Goal: Task Accomplishment & Management: Use online tool/utility

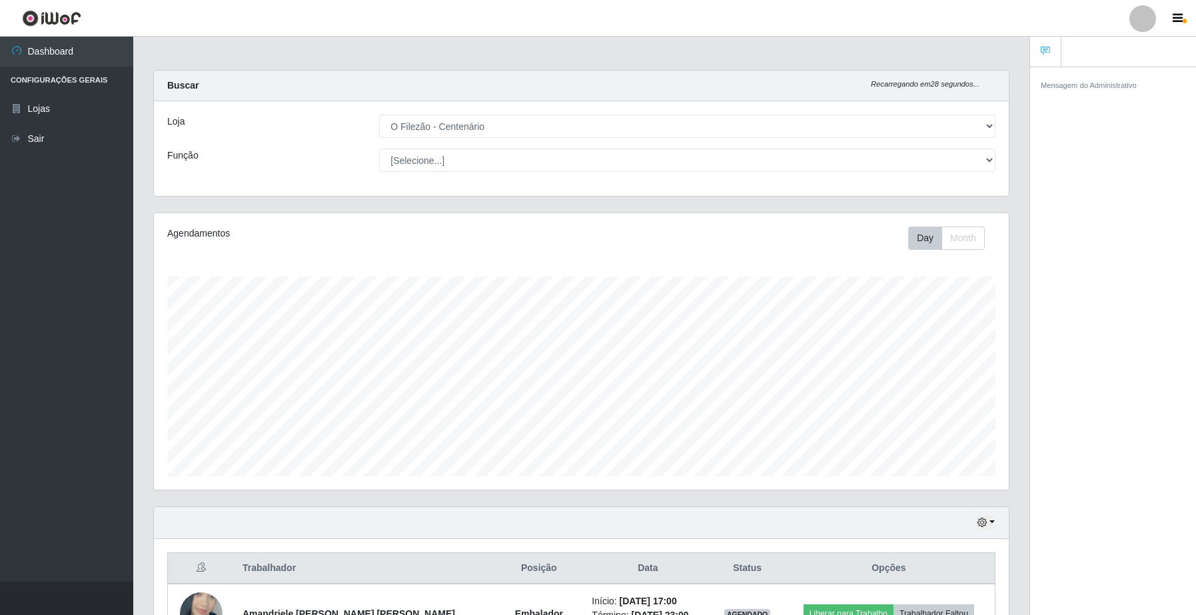
select select "203"
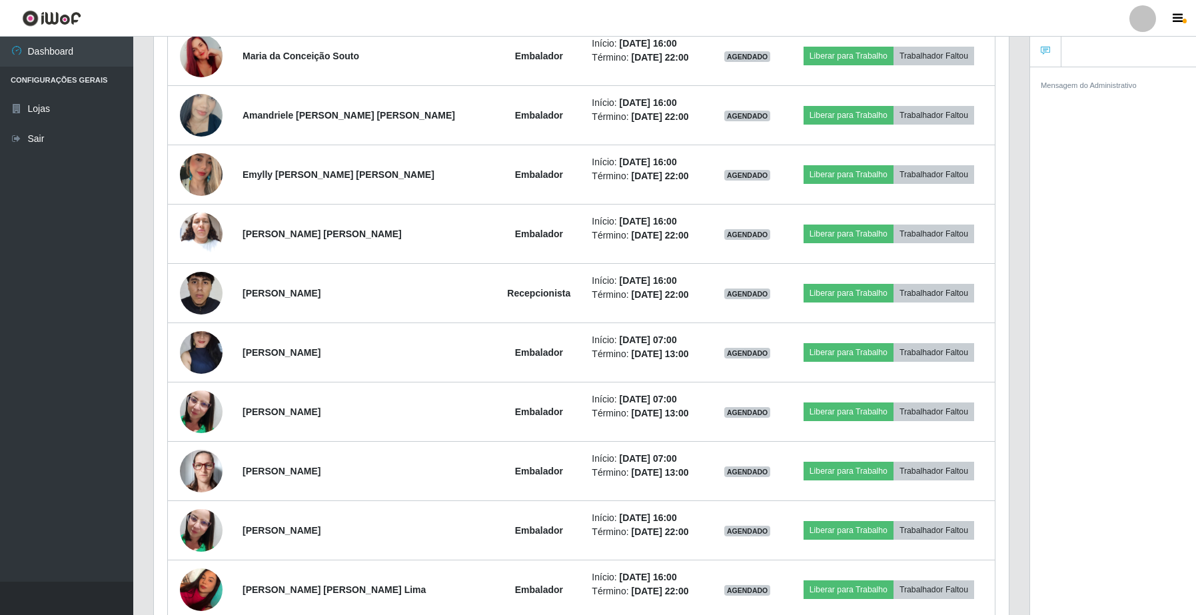
scroll to position [277, 854]
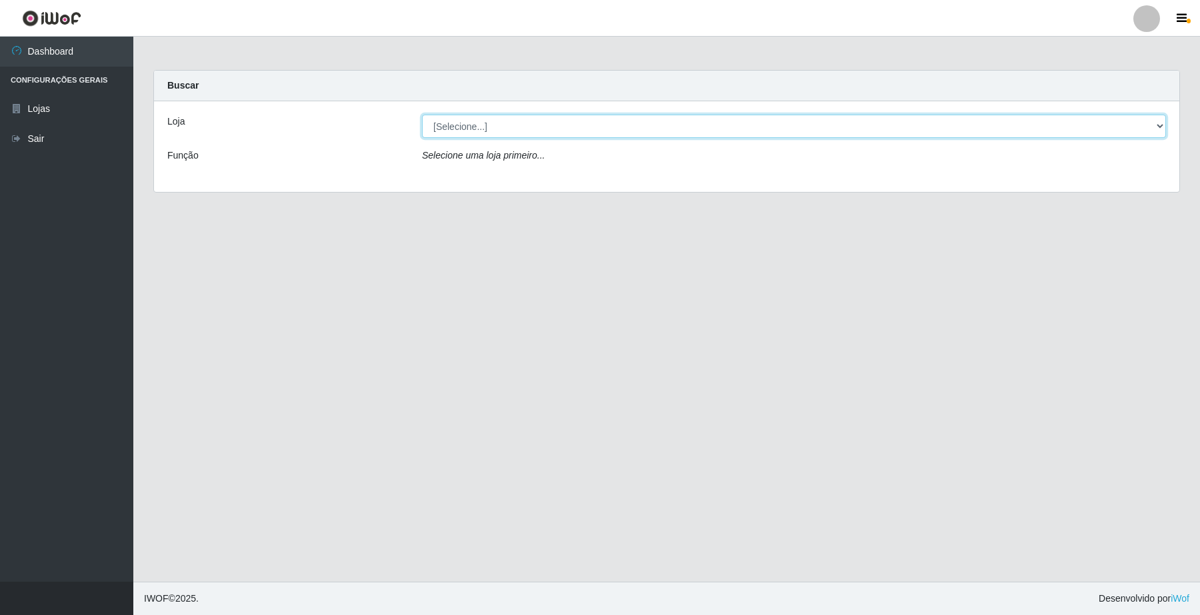
click at [441, 128] on select "[Selecione...] O Filezão - Centenário" at bounding box center [794, 126] width 744 height 23
select select "203"
click at [422, 115] on select "[Selecione...] O Filezão - Centenário" at bounding box center [794, 126] width 744 height 23
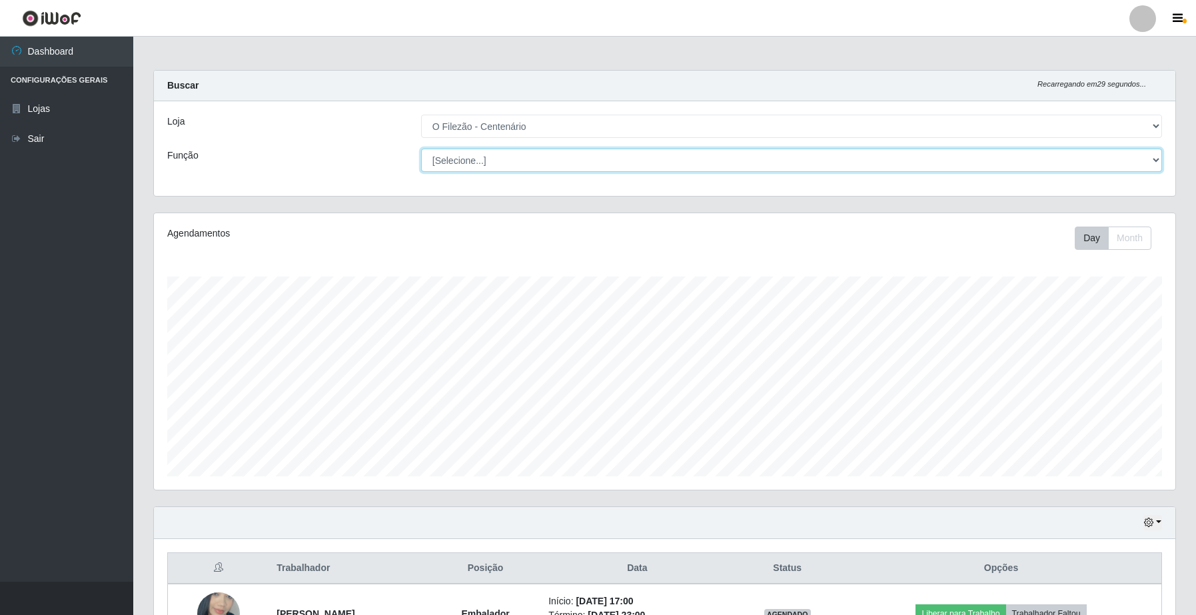
click at [448, 158] on select "[Selecione...] Auxiliar de Estacionamento Auxiliar de Estacionamento + Auxiliar…" at bounding box center [791, 160] width 741 height 23
select select "1"
click at [421, 149] on select "[Selecione...] Auxiliar de Estacionamento Auxiliar de Estacionamento + Auxiliar…" at bounding box center [791, 160] width 741 height 23
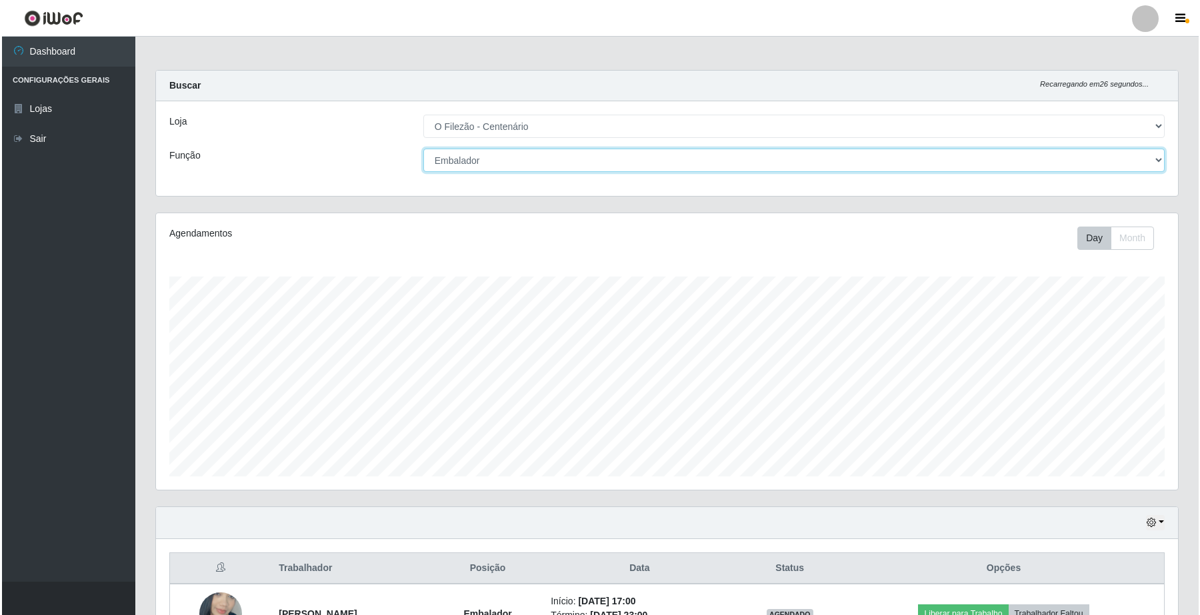
scroll to position [152, 0]
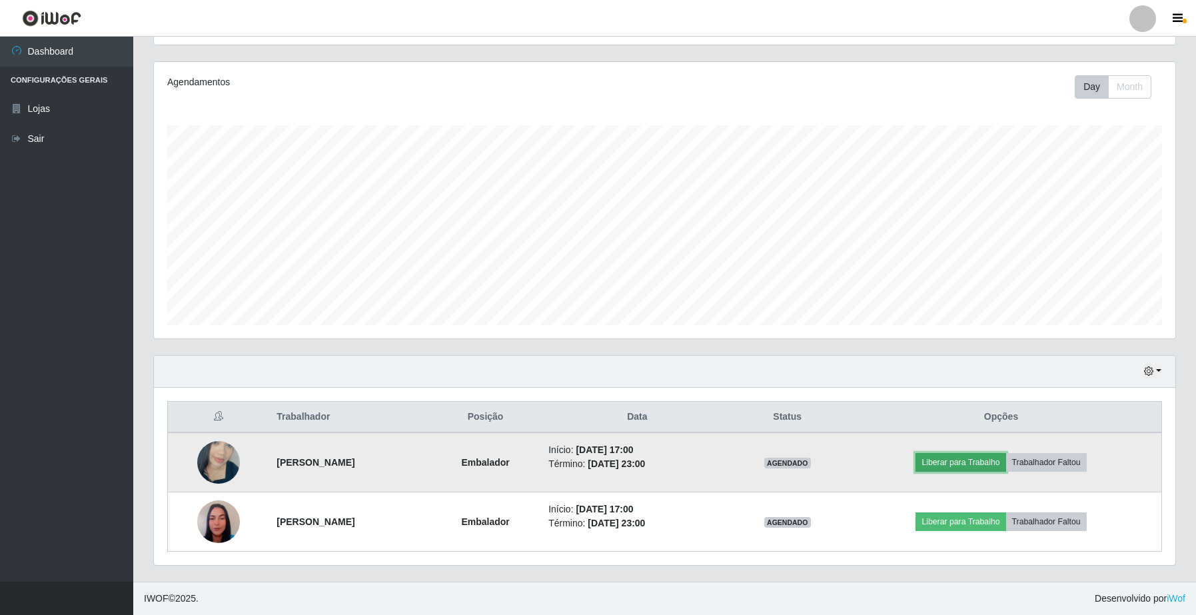
click at [983, 464] on button "Liberar para Trabalho" at bounding box center [961, 462] width 90 height 19
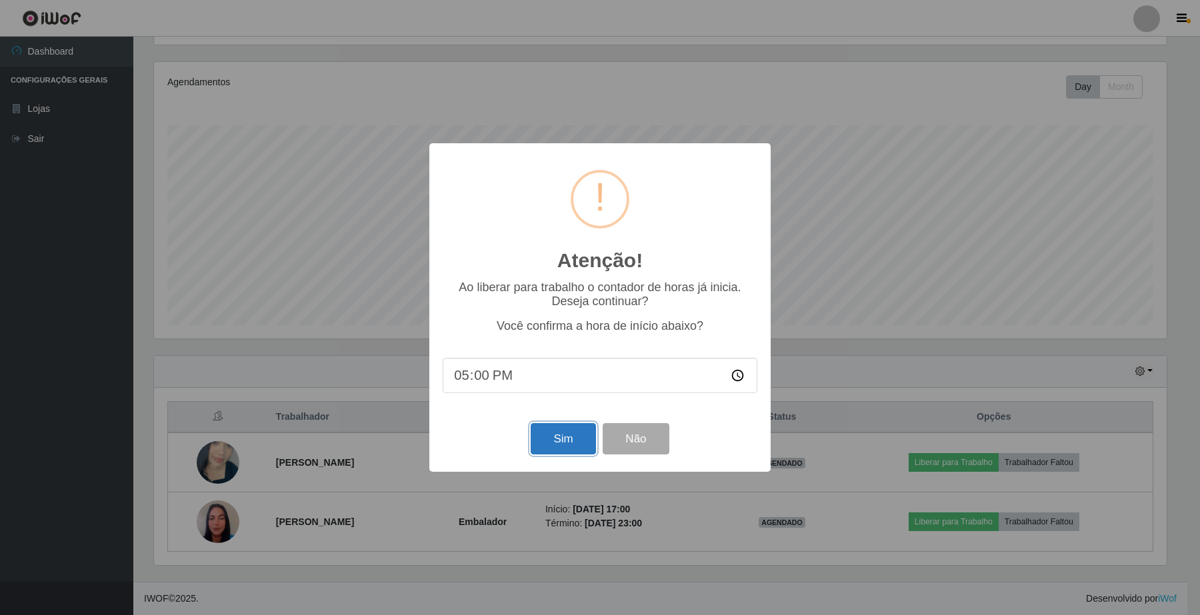
click at [578, 448] on button "Sim" at bounding box center [562, 438] width 65 height 31
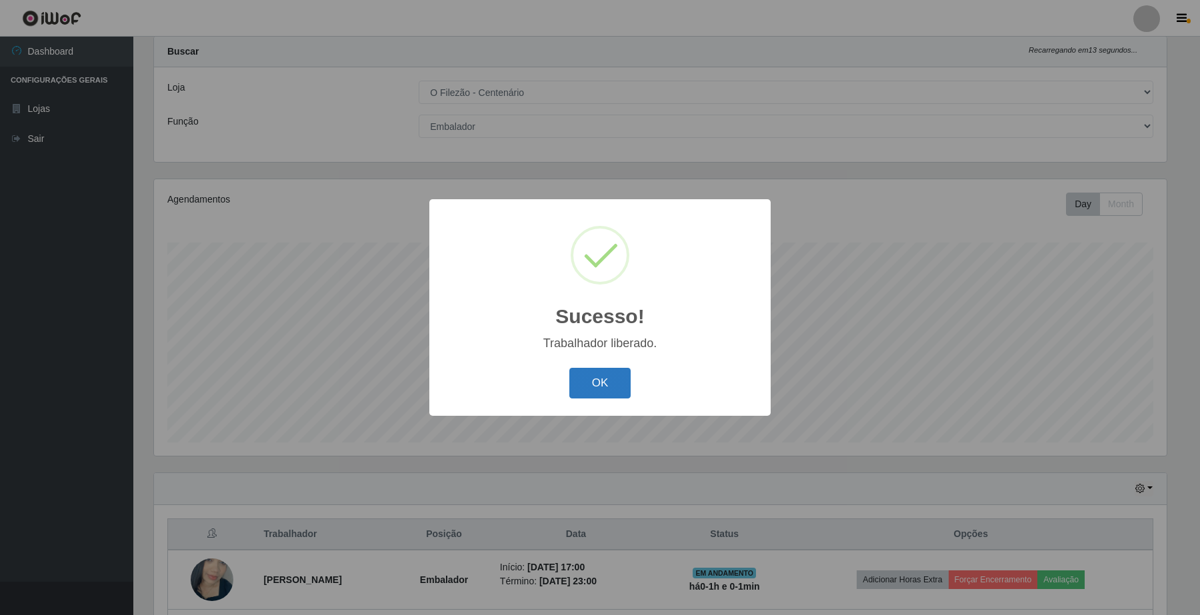
click at [598, 374] on button "OK" at bounding box center [600, 383] width 62 height 31
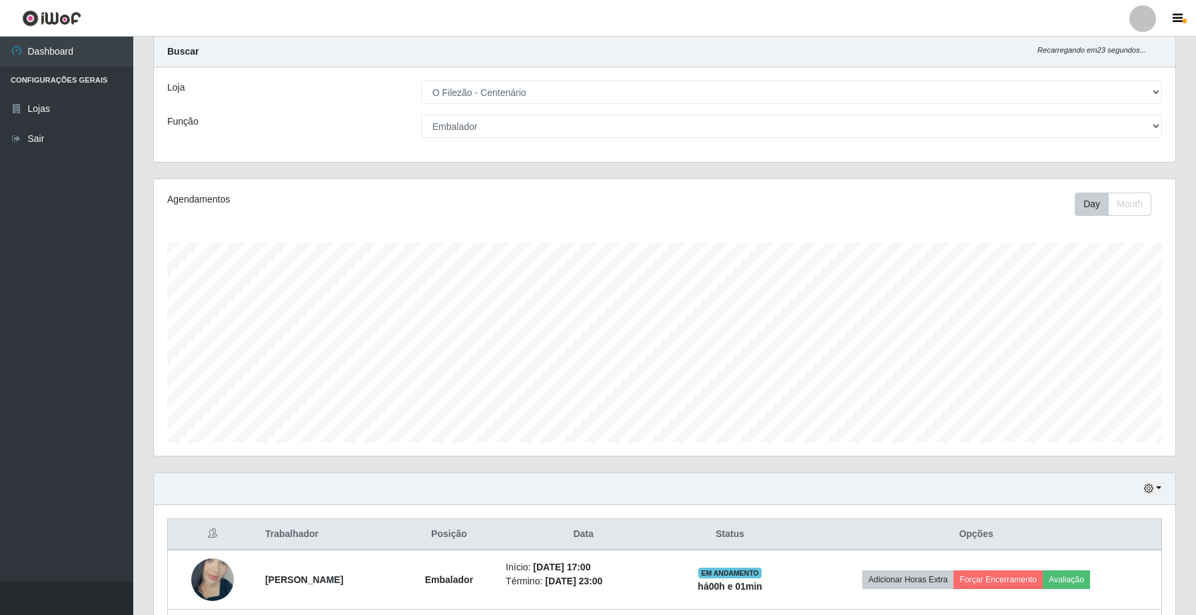
scroll to position [152, 0]
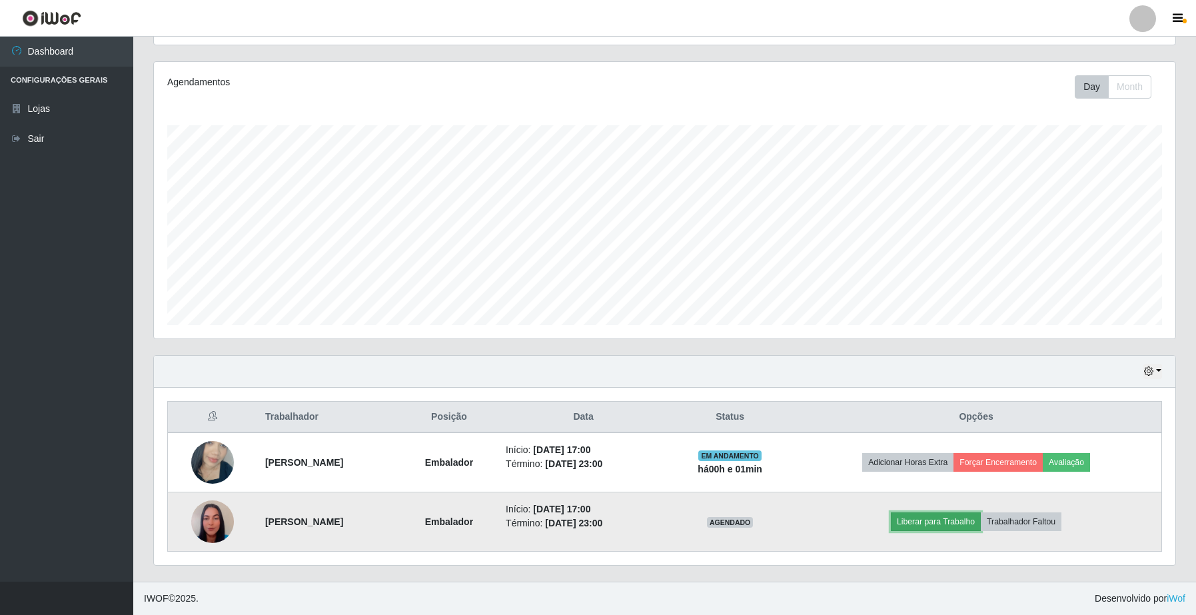
click at [946, 530] on button "Liberar para Trabalho" at bounding box center [936, 521] width 90 height 19
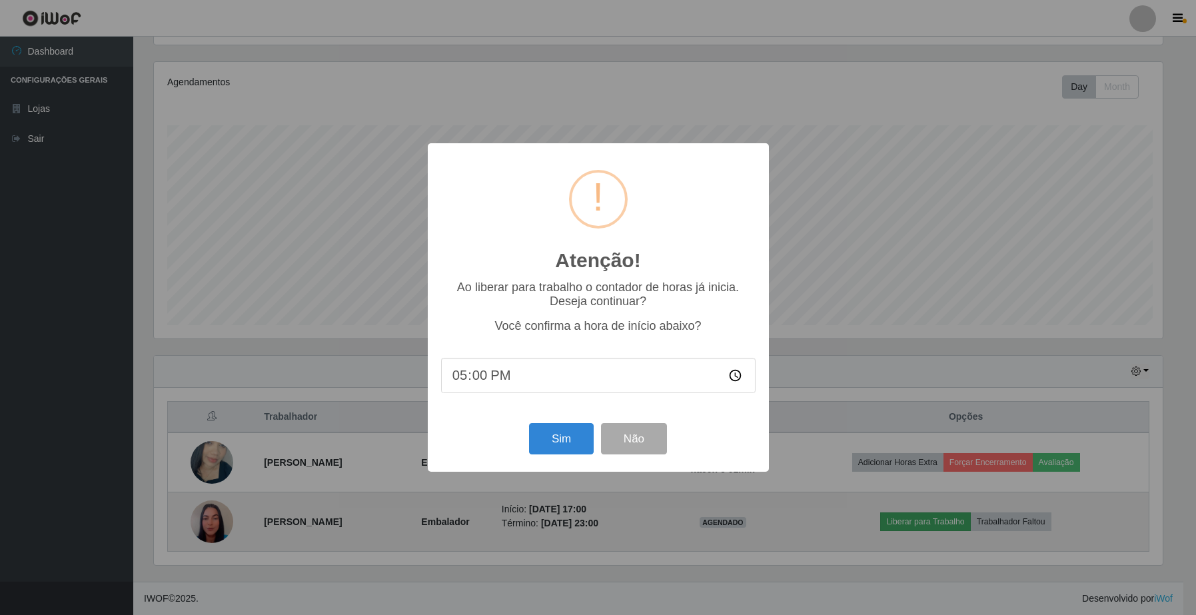
scroll to position [277, 1012]
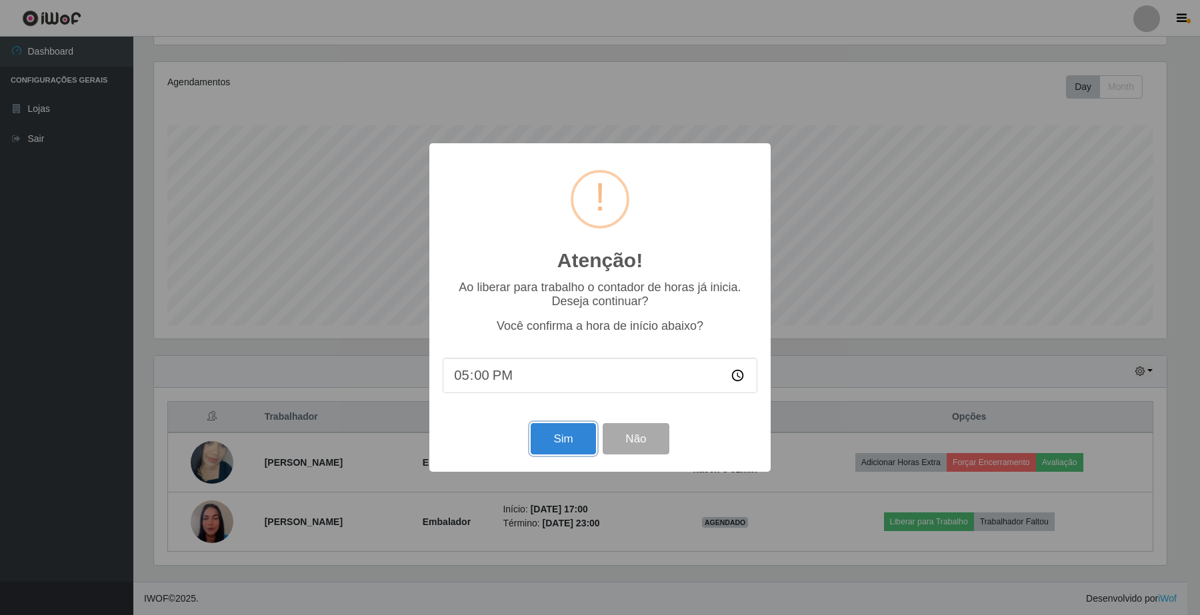
click at [554, 438] on button "Sim" at bounding box center [562, 438] width 65 height 31
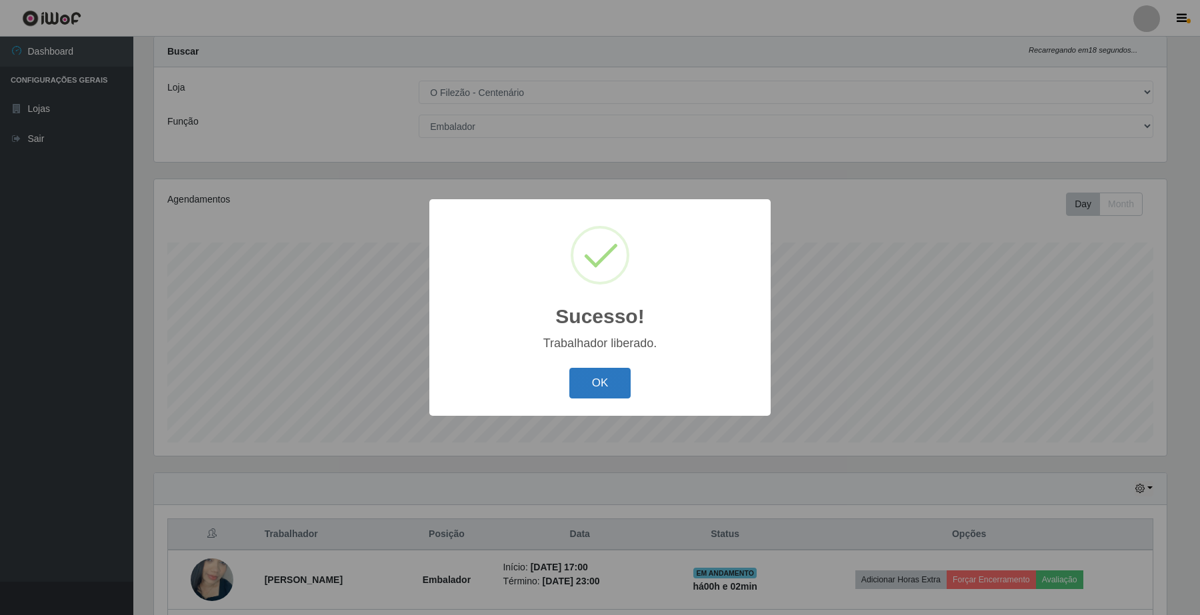
click at [607, 395] on button "OK" at bounding box center [600, 383] width 62 height 31
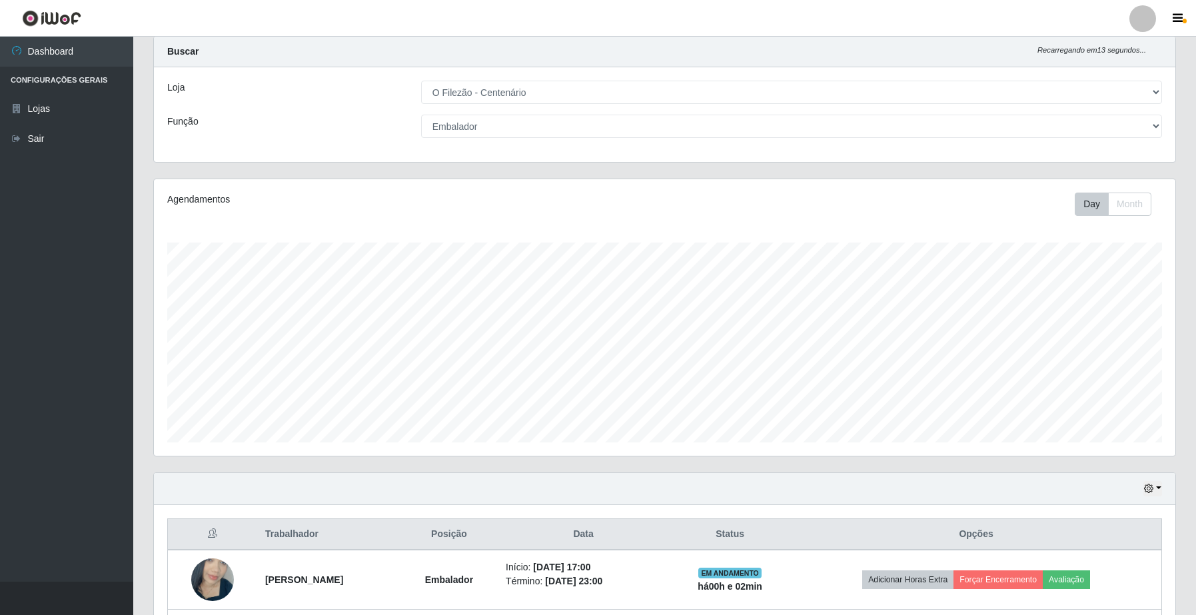
scroll to position [152, 0]
